Goal: Information Seeking & Learning: Learn about a topic

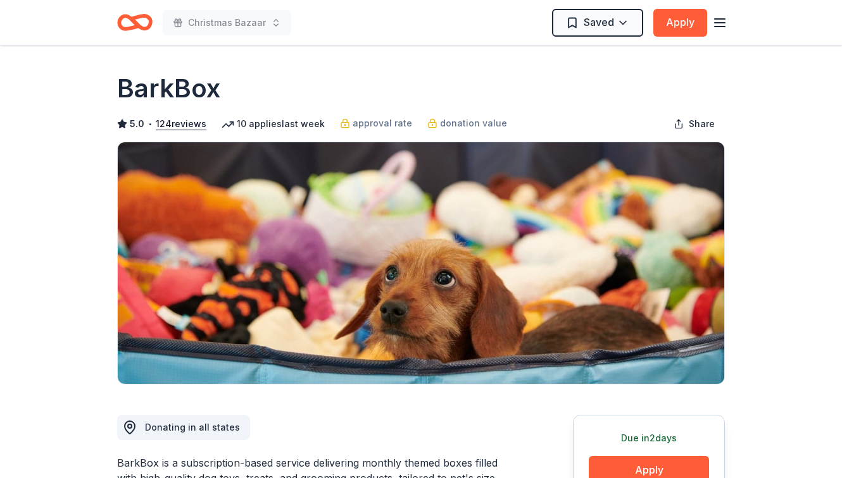
click at [720, 23] on line "button" at bounding box center [720, 23] width 10 height 0
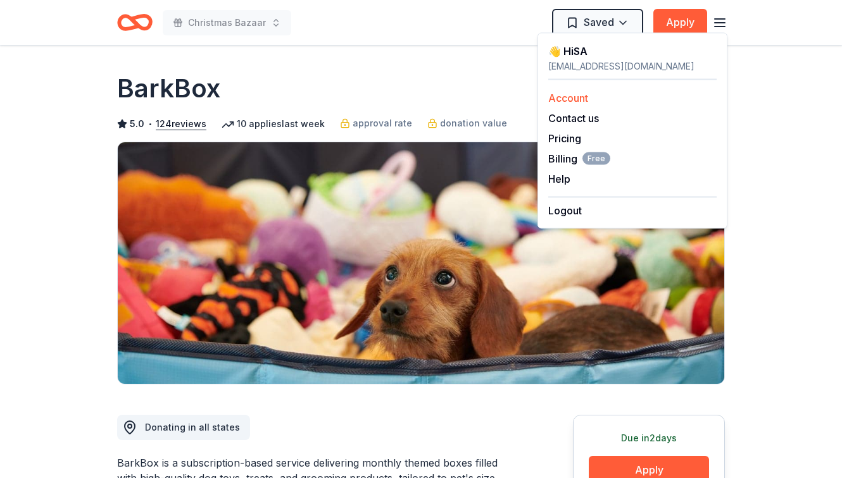
click at [580, 100] on link "Account" at bounding box center [568, 98] width 40 height 13
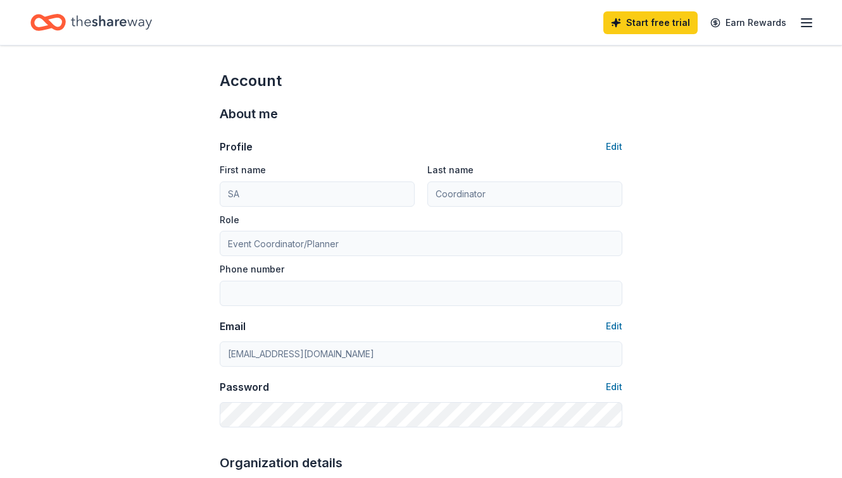
click at [803, 23] on line "button" at bounding box center [806, 23] width 10 height 0
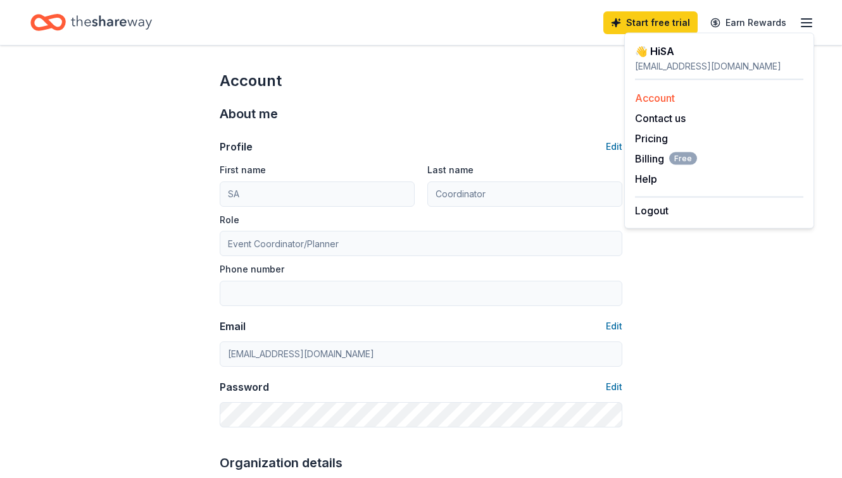
click at [644, 96] on link "Account" at bounding box center [655, 98] width 40 height 13
click at [665, 120] on button "Contact us" at bounding box center [660, 118] width 51 height 15
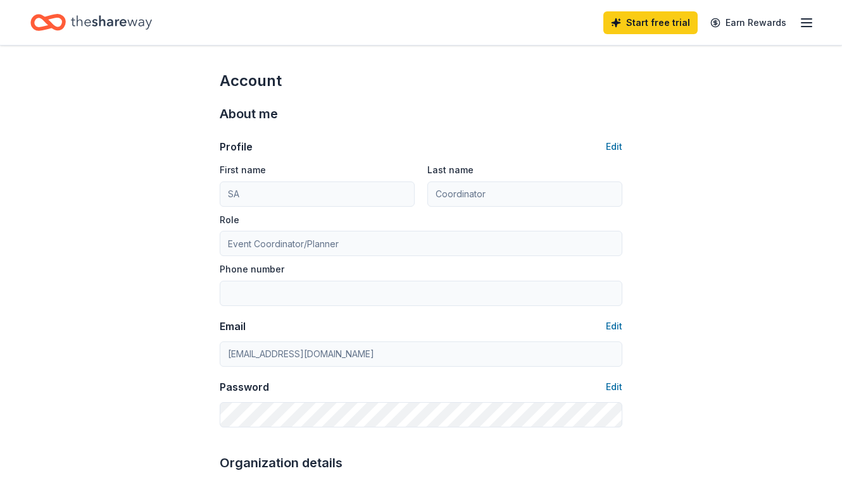
click at [804, 25] on icon "button" at bounding box center [806, 22] width 15 height 15
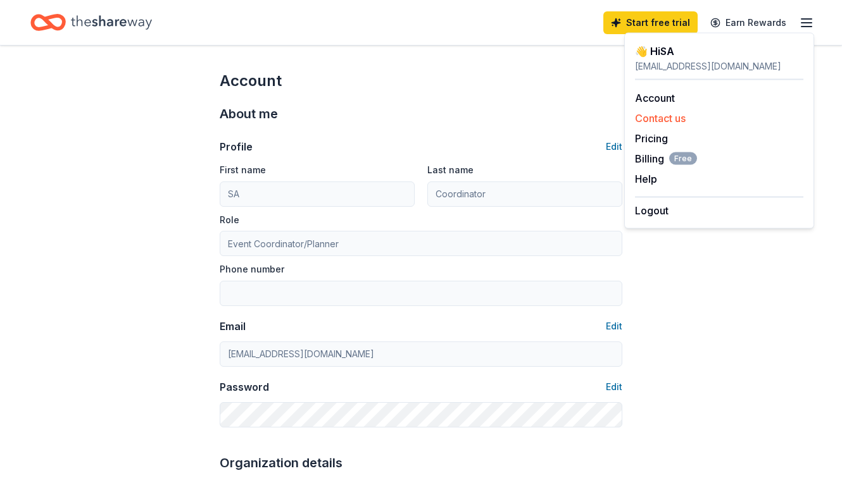
click at [661, 115] on button "Contact us" at bounding box center [660, 118] width 51 height 15
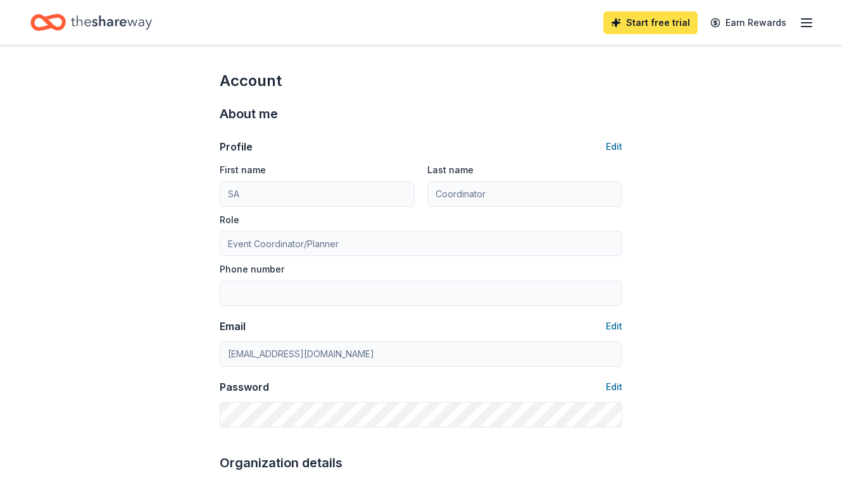
click at [682, 27] on link "Start free trial" at bounding box center [650, 22] width 94 height 23
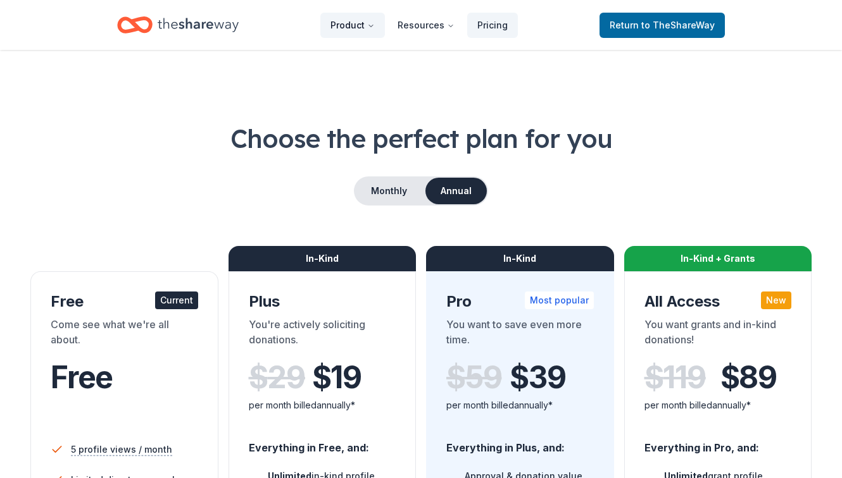
click at [361, 29] on button "Product" at bounding box center [352, 25] width 65 height 25
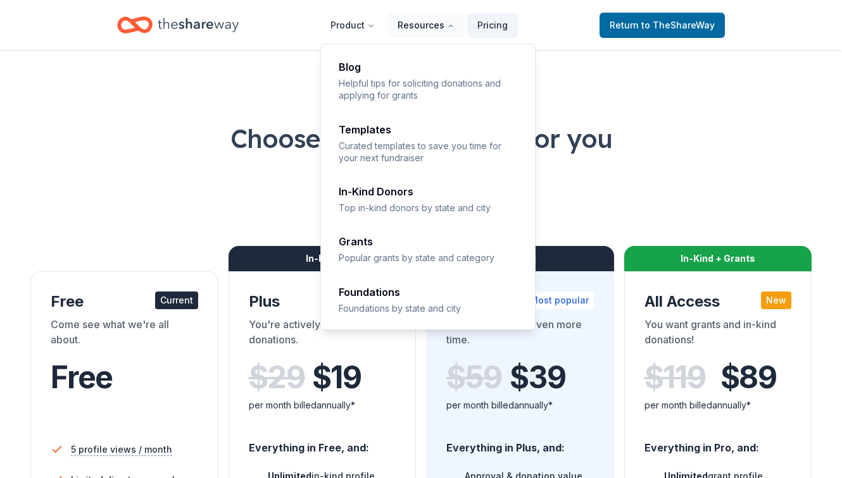
click at [434, 24] on button "Resources" at bounding box center [425, 25] width 77 height 25
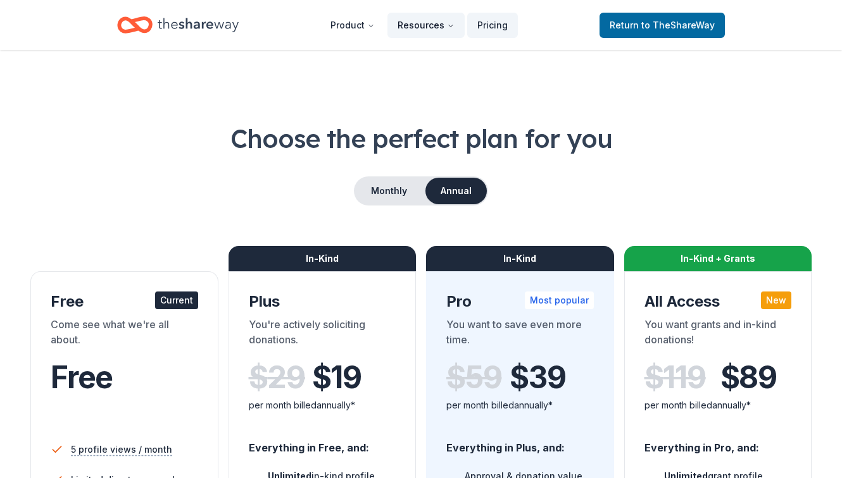
click at [434, 24] on button "Resources" at bounding box center [425, 25] width 77 height 25
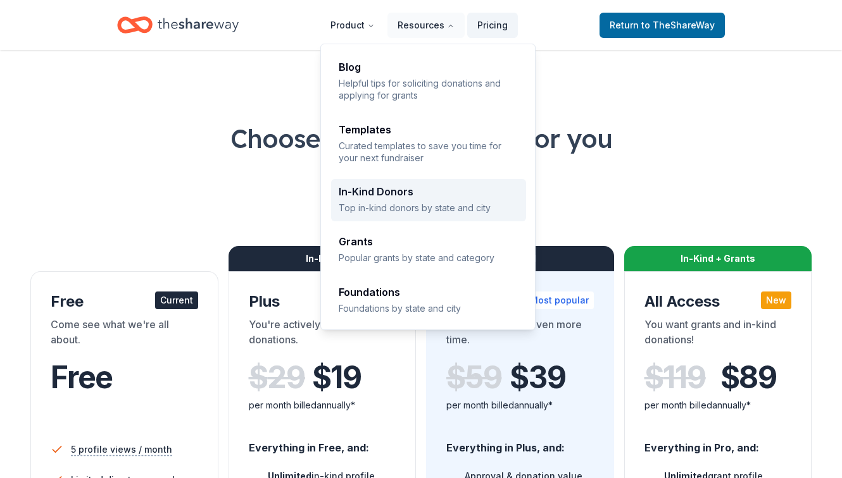
click at [396, 196] on div "In-Kind Donors" at bounding box center [429, 192] width 180 height 10
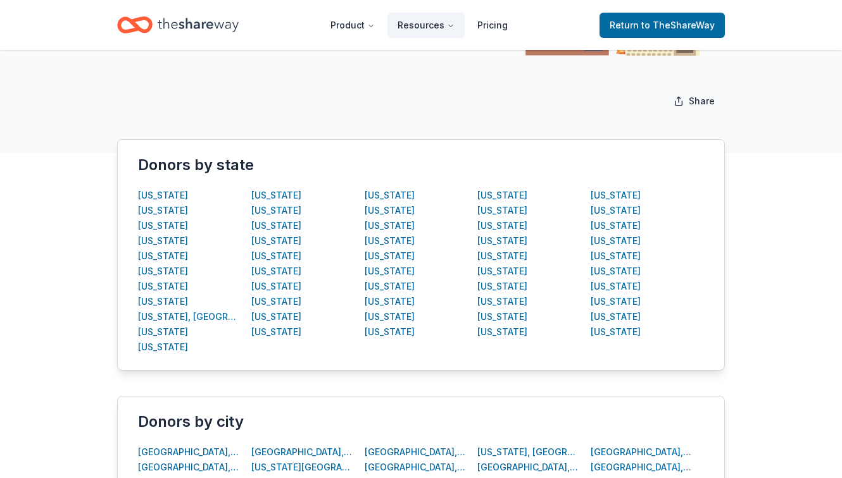
scroll to position [199, 0]
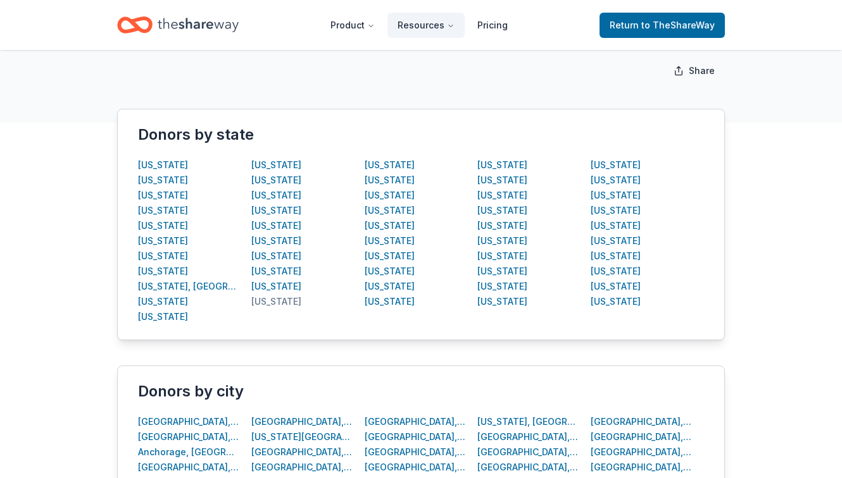
click at [283, 303] on div "Maryland" at bounding box center [276, 301] width 50 height 15
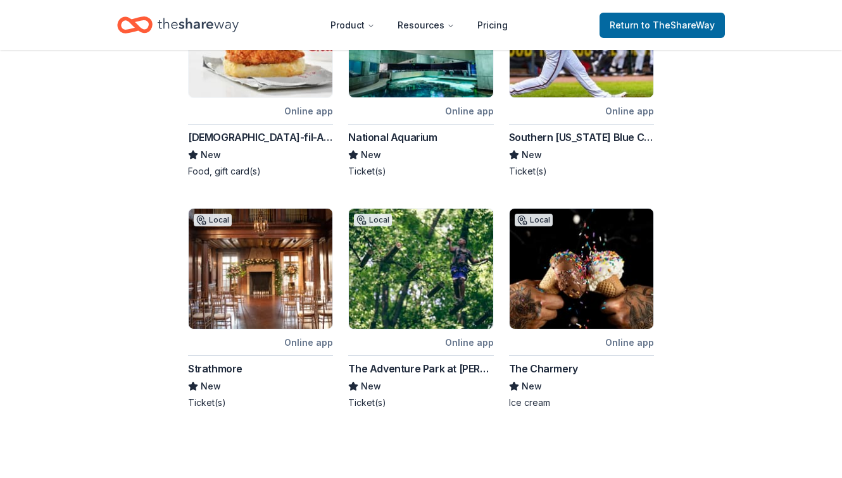
scroll to position [539, 0]
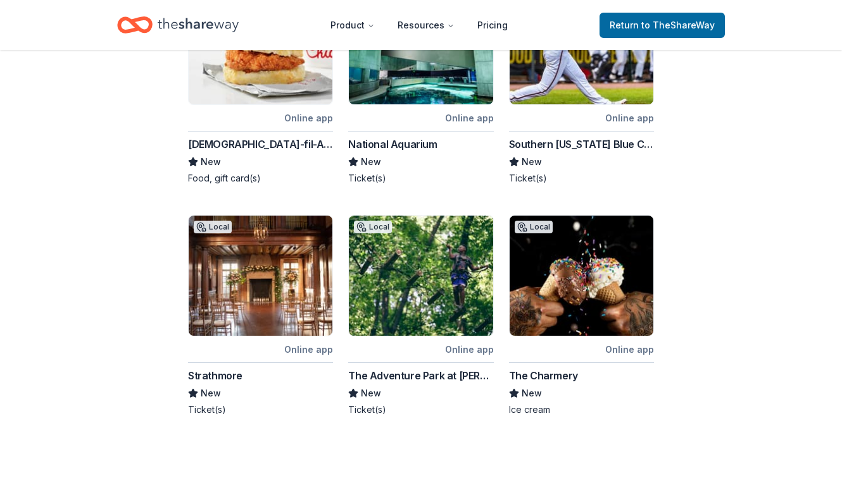
click at [189, 384] on div "Strathmore New Ticket(s)" at bounding box center [260, 392] width 145 height 48
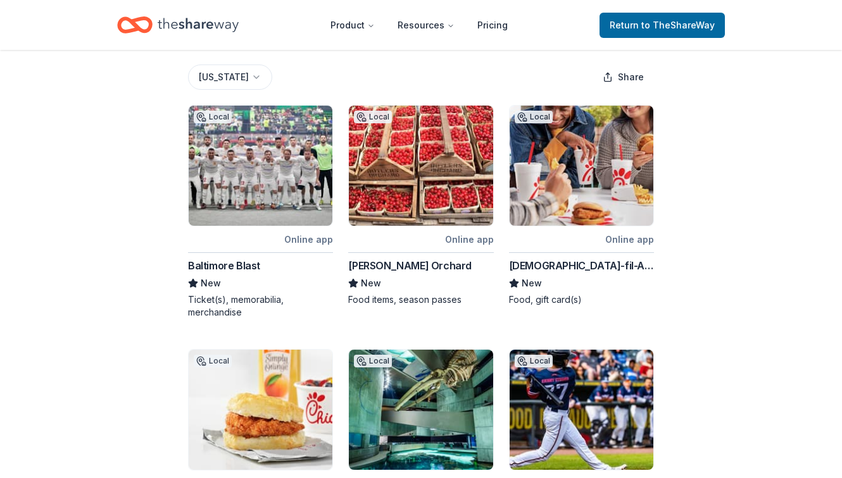
scroll to position [164, 0]
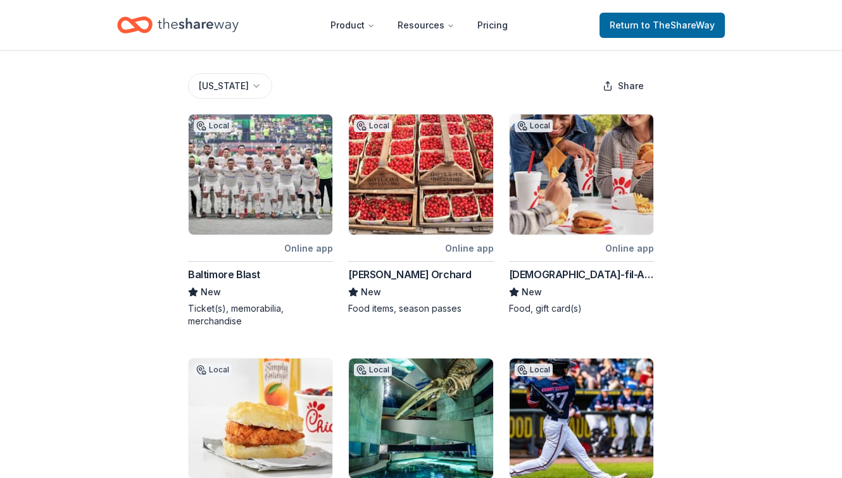
click at [231, 273] on div "Baltimore Blast" at bounding box center [224, 274] width 72 height 15
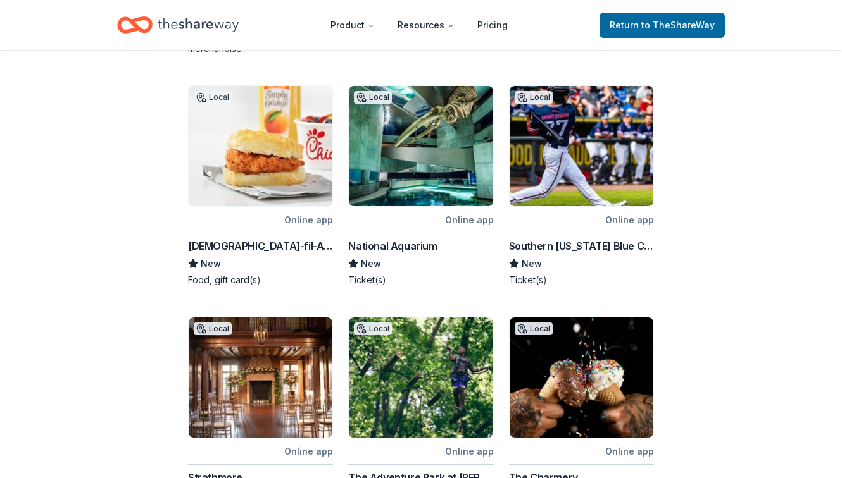
scroll to position [515, 0]
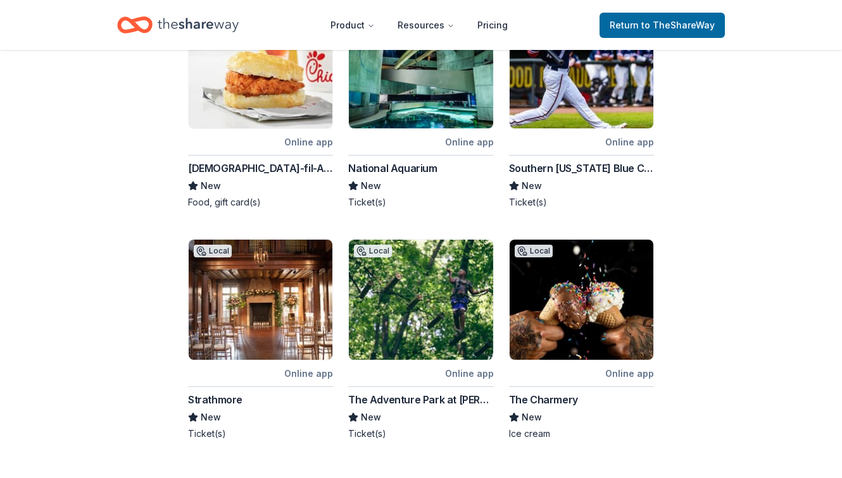
click at [407, 398] on div "The Adventure Park at [PERSON_NAME][GEOGRAPHIC_DATA]" at bounding box center [420, 399] width 145 height 15
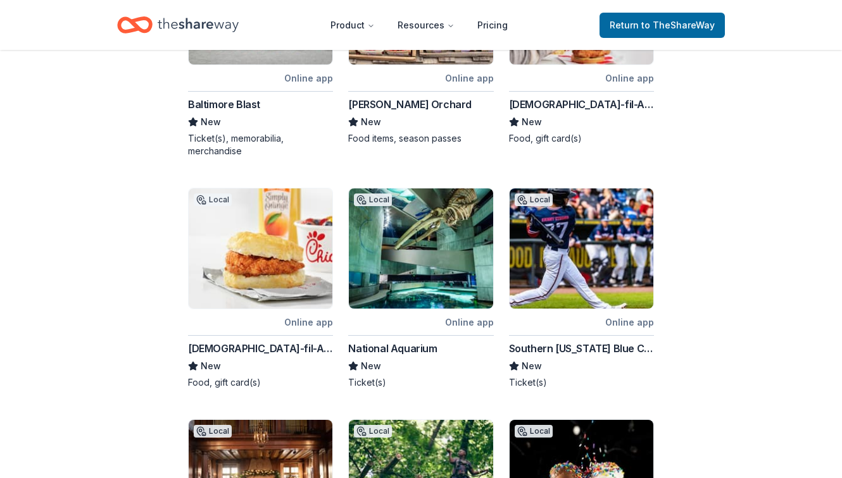
scroll to position [0, 0]
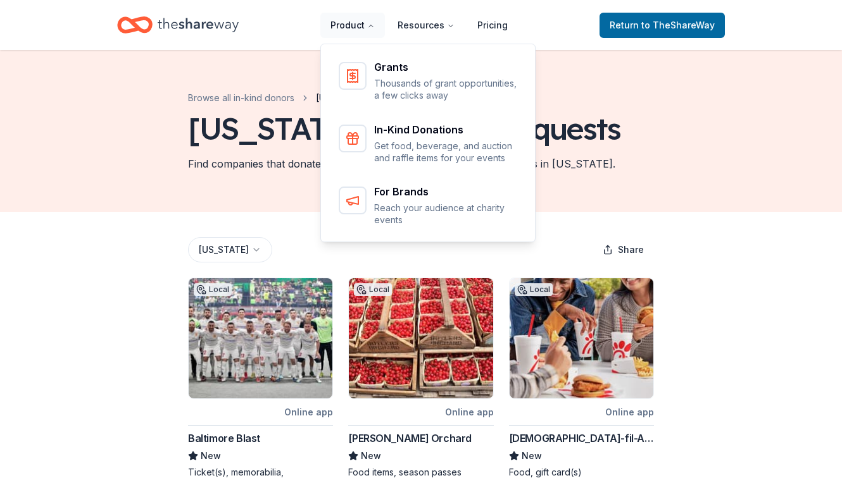
click at [366, 23] on button "Product" at bounding box center [352, 25] width 65 height 25
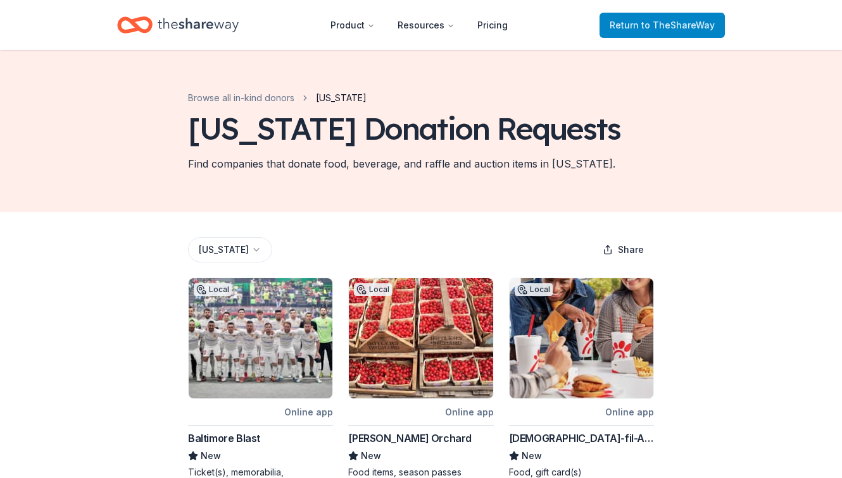
click at [680, 23] on span "to TheShareWay" at bounding box center [677, 25] width 73 height 11
click at [661, 27] on span "to TheShareWay" at bounding box center [677, 25] width 73 height 11
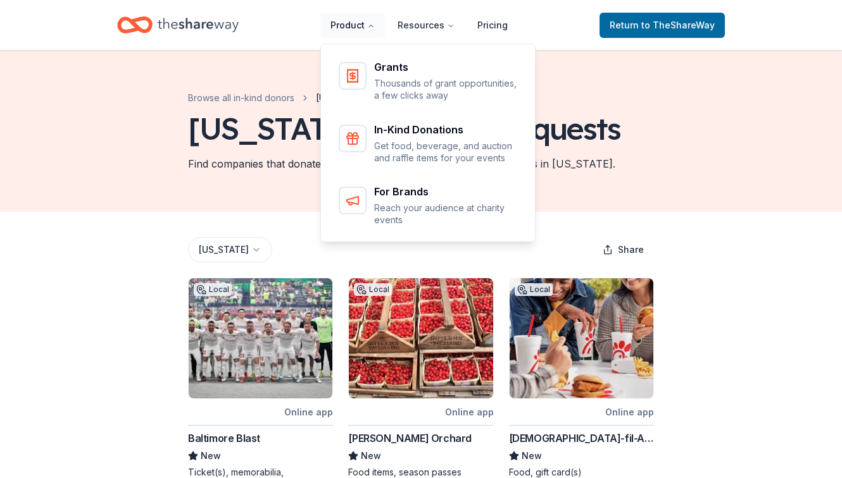
click at [356, 28] on button "Product" at bounding box center [352, 25] width 65 height 25
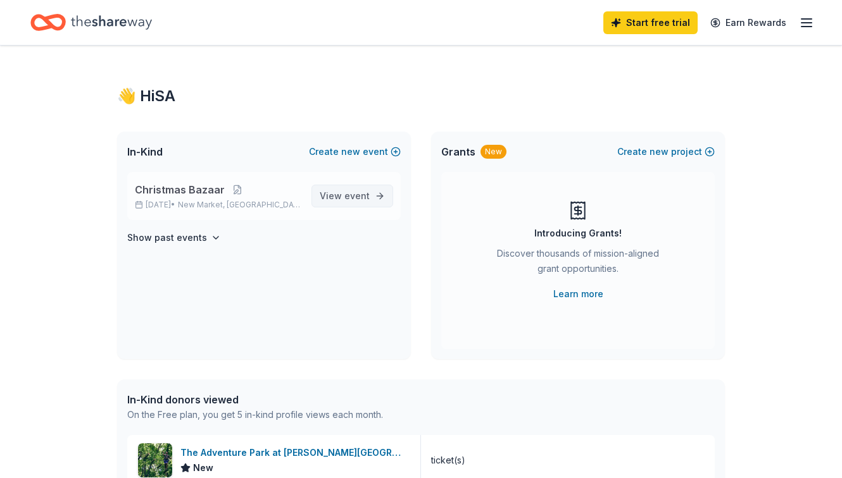
click at [361, 194] on span "event" at bounding box center [356, 196] width 25 height 11
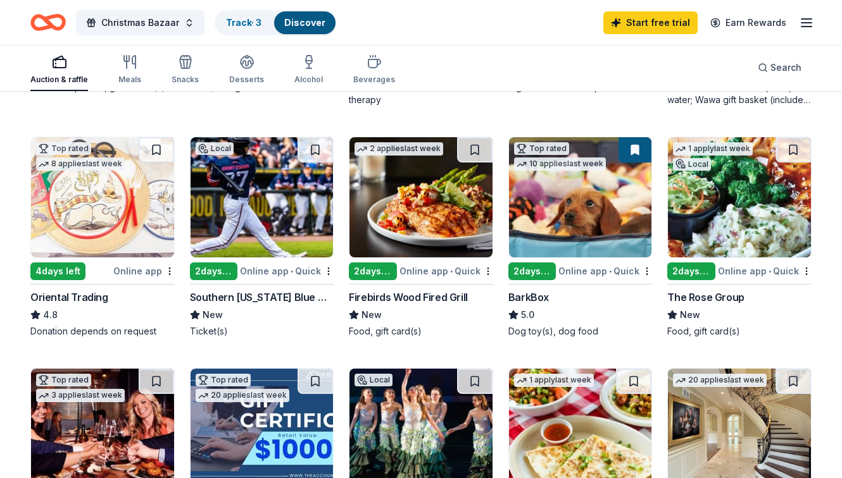
scroll to position [347, 0]
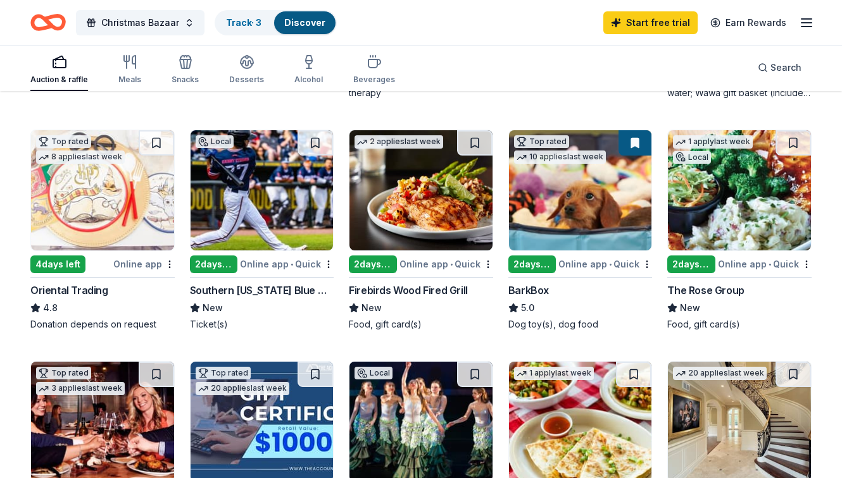
click at [694, 292] on div "The Rose Group" at bounding box center [705, 290] width 77 height 15
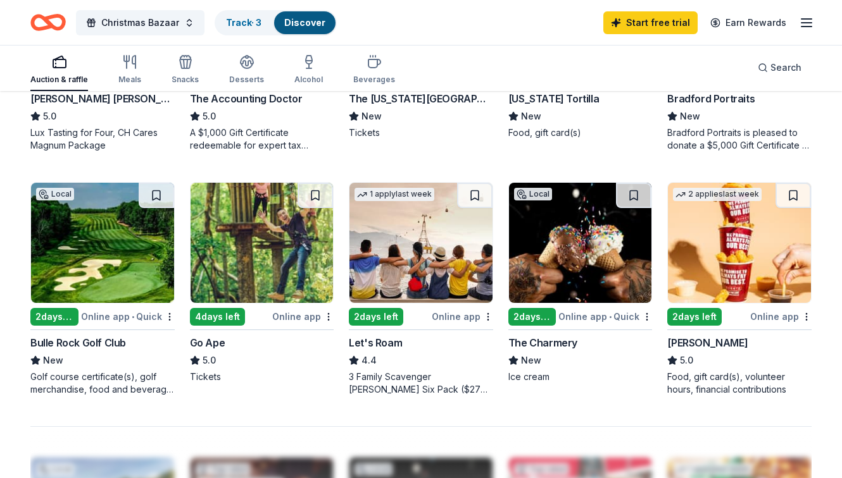
scroll to position [751, 0]
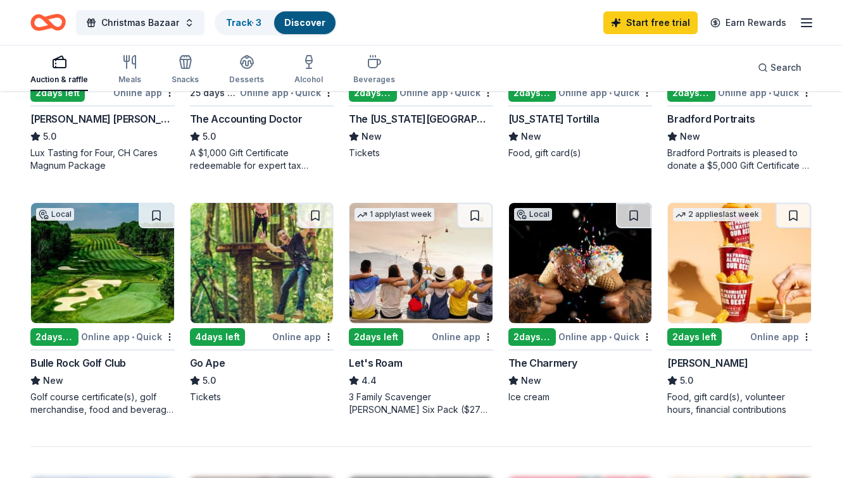
click at [387, 372] on div "Let's Roam 4.4 3 Family Scavenger Hunt Six Pack ($270 Value), 2 Date Night Scav…" at bounding box center [421, 386] width 144 height 61
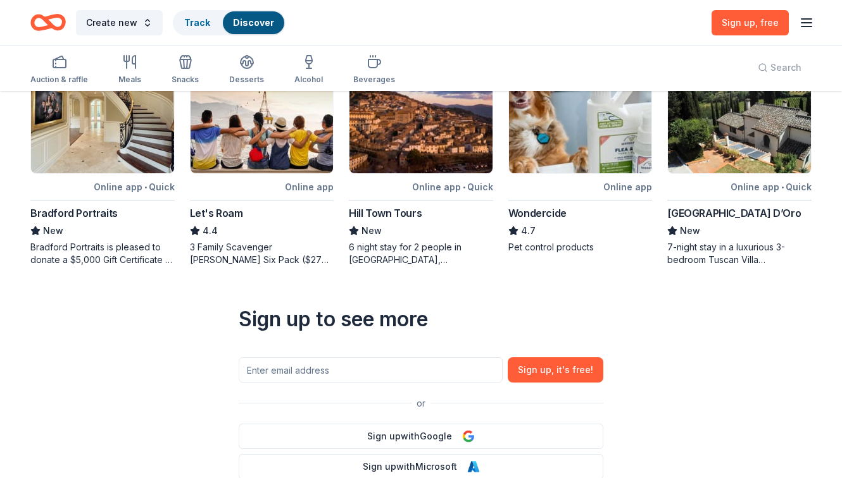
scroll to position [407, 0]
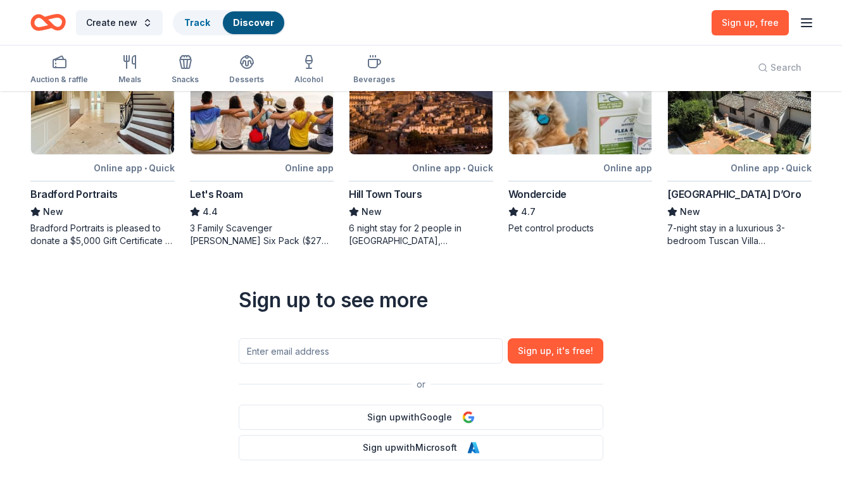
click at [232, 194] on div "Let's Roam" at bounding box center [216, 194] width 53 height 15
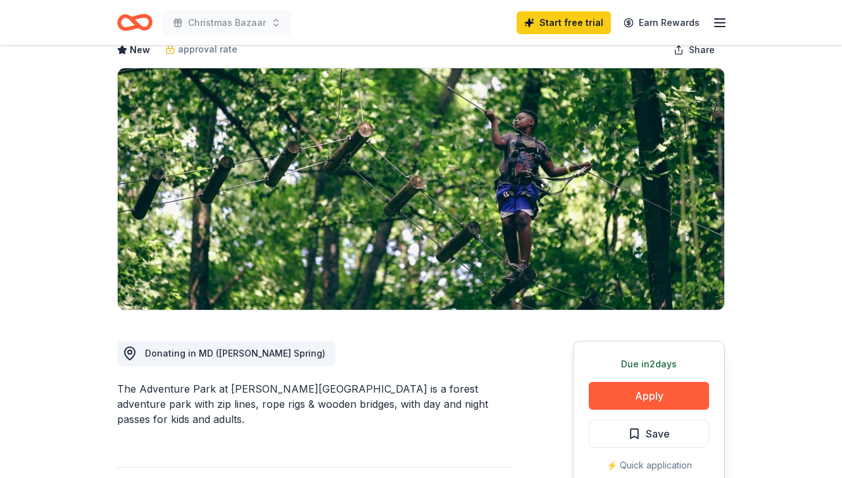
scroll to position [114, 0]
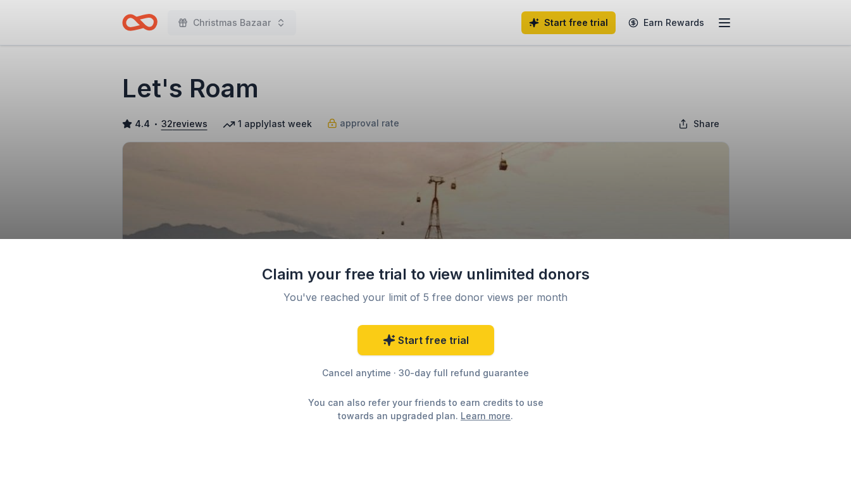
click at [780, 167] on div "Claim your free trial to view unlimited donors You've reached your limit of 5 f…" at bounding box center [425, 239] width 851 height 478
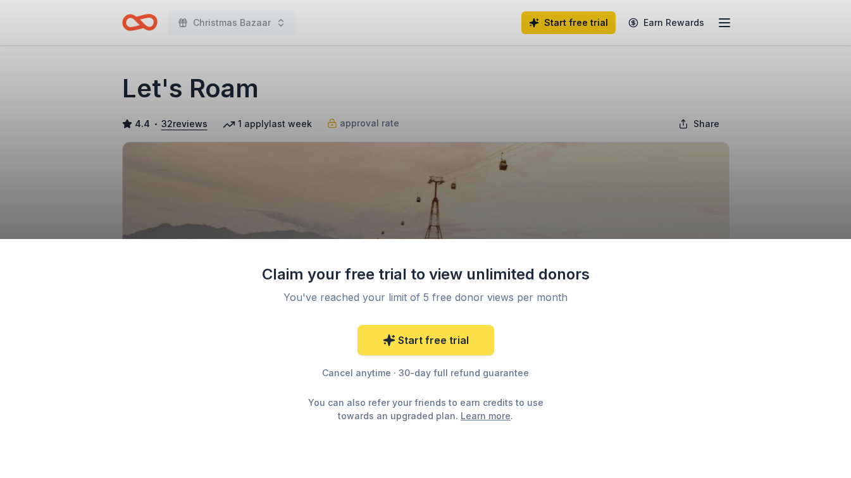
click at [441, 349] on link "Start free trial" at bounding box center [426, 340] width 137 height 30
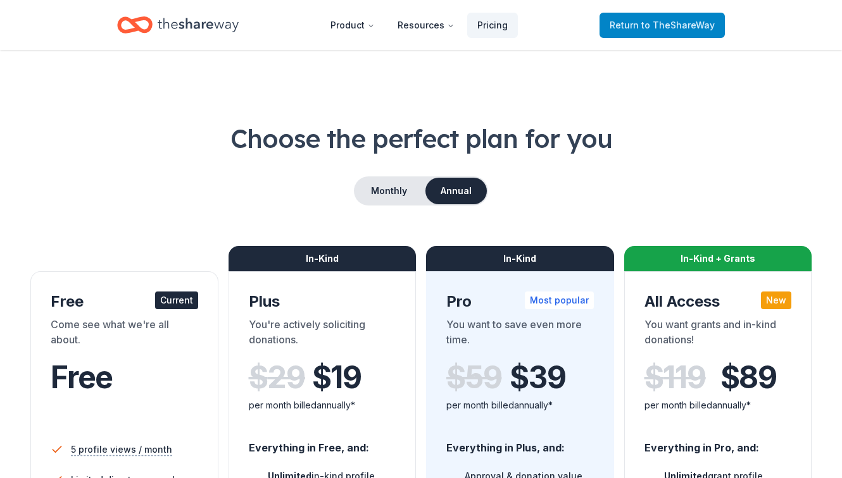
click at [662, 24] on span "to TheShareWay" at bounding box center [677, 25] width 73 height 11
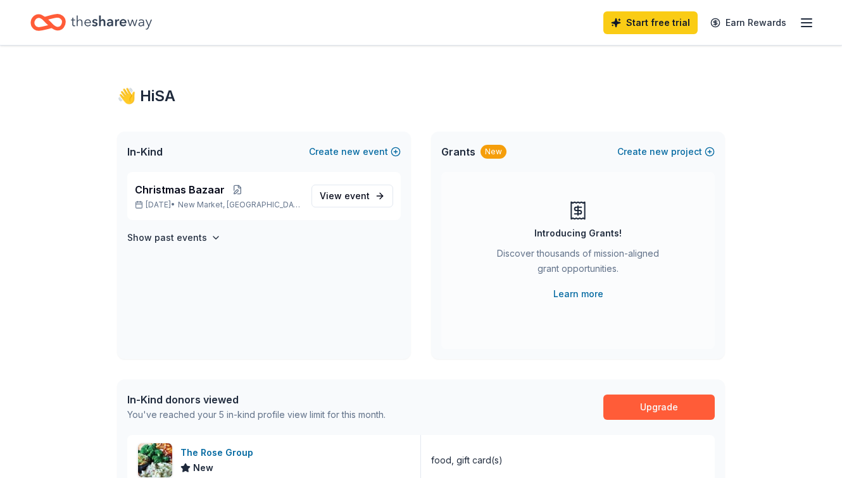
click at [807, 24] on icon "button" at bounding box center [806, 22] width 15 height 15
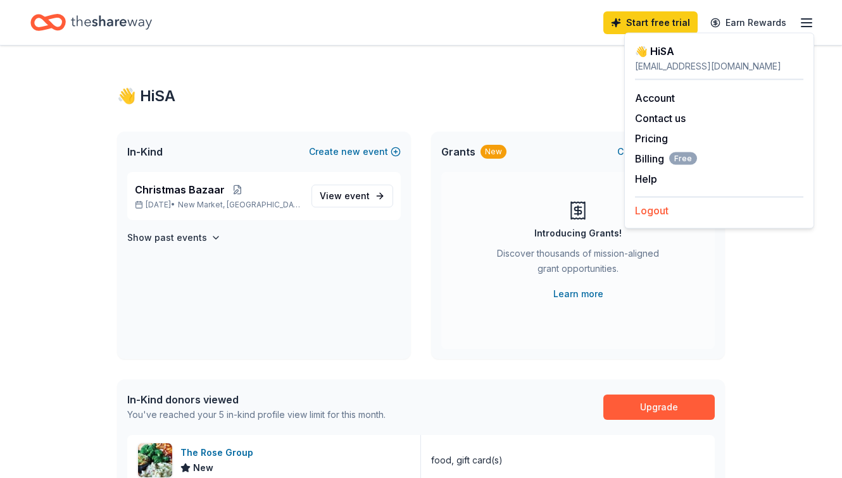
click at [661, 213] on button "Logout" at bounding box center [652, 210] width 34 height 15
